Goal: Information Seeking & Learning: Learn about a topic

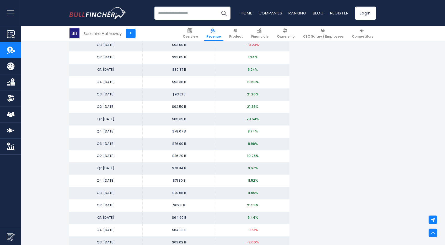
scroll to position [791, 0]
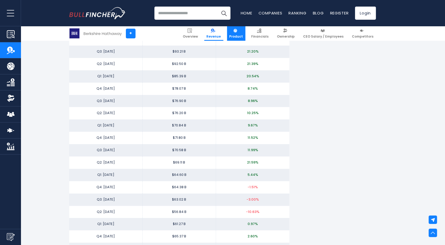
click at [246, 39] on link "Product" at bounding box center [236, 33] width 18 height 14
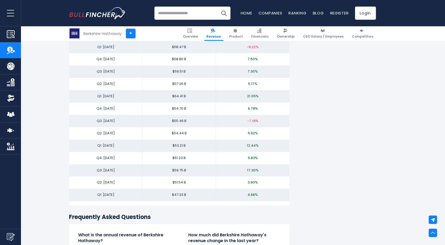
scroll to position [1096, 0]
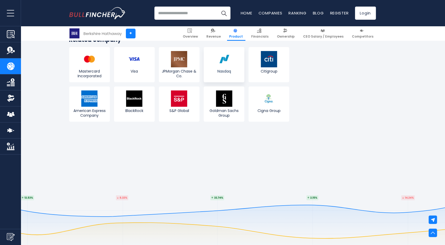
scroll to position [1125, 0]
click at [260, 37] on span "Financials" at bounding box center [260, 36] width 17 height 4
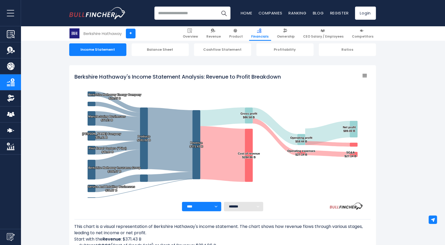
scroll to position [53, 0]
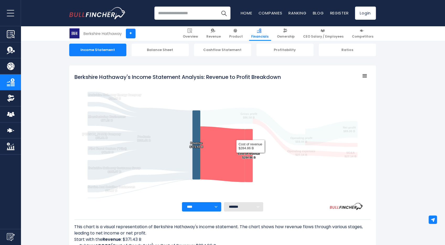
click at [250, 155] on text "Cost of revenue ​ $284.86 B ​ Cost of revenue ​ $284.86 B" at bounding box center [249, 155] width 22 height 7
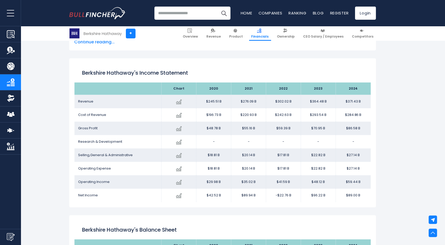
scroll to position [271, 0]
drag, startPoint x: 77, startPoint y: 115, endPoint x: 105, endPoint y: 115, distance: 28.6
click at [105, 115] on td "Cost of Revenue" at bounding box center [118, 114] width 87 height 13
copy span "Cost of Revenue"
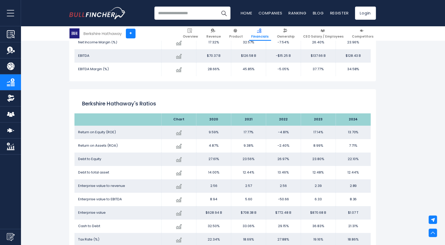
scroll to position [839, 0]
drag, startPoint x: 76, startPoint y: 159, endPoint x: 102, endPoint y: 162, distance: 26.1
click at [102, 162] on td "Debt to Equity" at bounding box center [118, 158] width 87 height 13
copy span "Debt to Equity"
drag, startPoint x: 95, startPoint y: 172, endPoint x: 118, endPoint y: 172, distance: 22.6
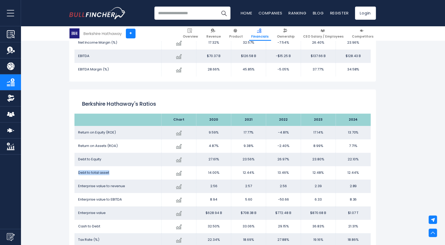
click at [118, 172] on td "Debt to total asset" at bounding box center [118, 172] width 87 height 13
copy span "Debt to total asset"
click at [325, 30] on img at bounding box center [323, 30] width 4 height 4
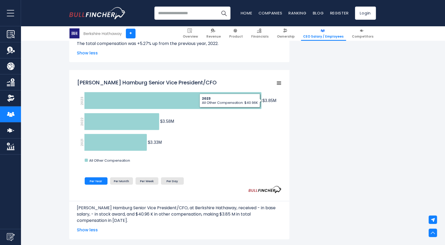
scroll to position [478, 0]
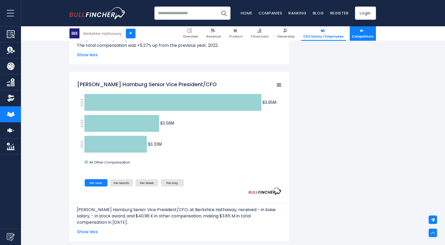
click at [364, 31] on img at bounding box center [362, 30] width 4 height 4
click at [364, 37] on span "Competitors" at bounding box center [363, 36] width 22 height 4
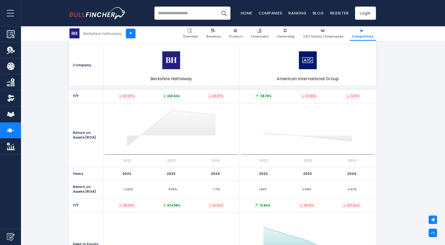
scroll to position [2260, 0]
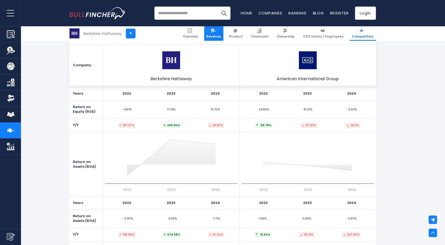
click at [219, 36] on span "Revenue" at bounding box center [214, 36] width 14 height 4
click at [200, 31] on link "Overview" at bounding box center [191, 33] width 20 height 14
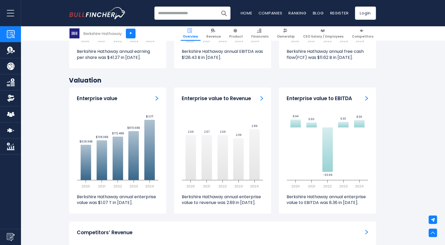
scroll to position [1476, 0]
